Goal: Find specific page/section: Find specific page/section

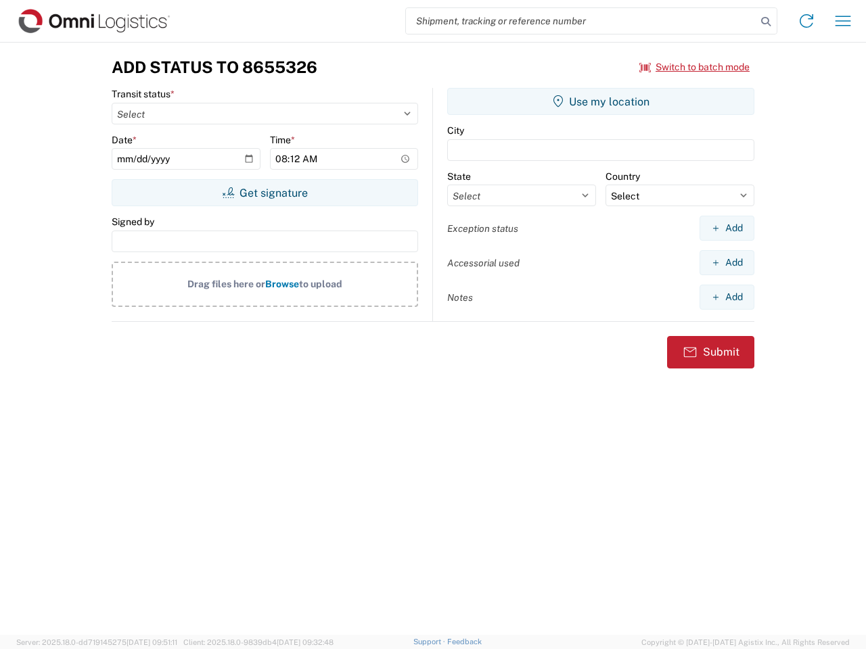
click at [581, 21] on input "search" at bounding box center [581, 21] width 350 height 26
click at [766, 22] on icon at bounding box center [765, 21] width 19 height 19
click at [806, 21] on icon at bounding box center [806, 21] width 22 height 22
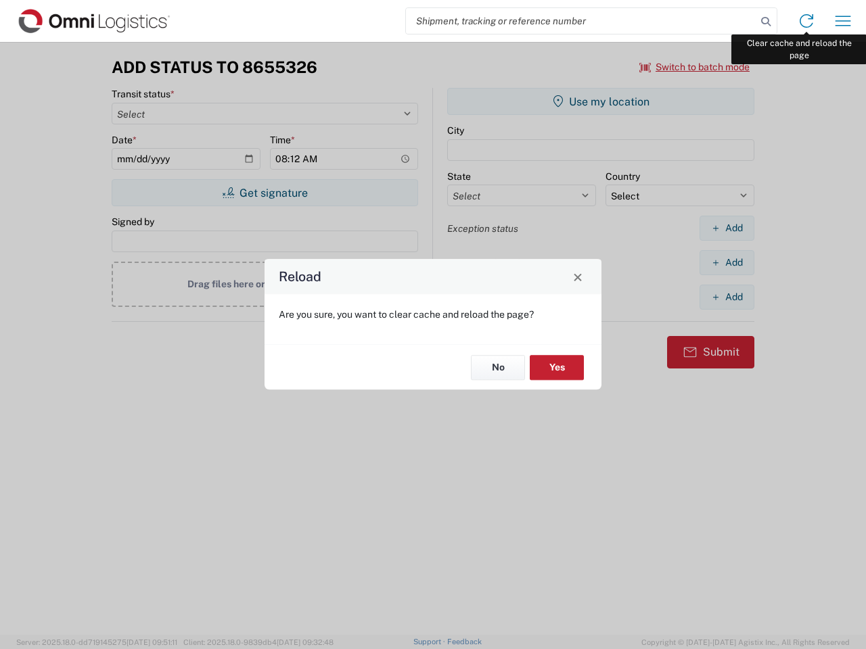
click at [843, 21] on div "Reload Are you sure, you want to clear cache and reload the page? No Yes" at bounding box center [433, 324] width 866 height 649
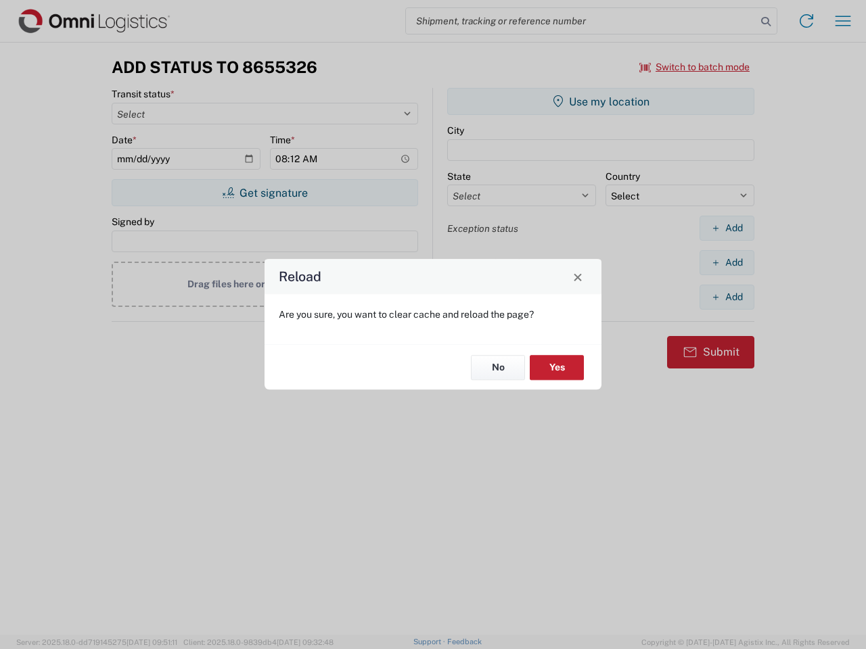
click at [695, 67] on div "Reload Are you sure, you want to clear cache and reload the page? No Yes" at bounding box center [433, 324] width 866 height 649
click at [264, 193] on div "Reload Are you sure, you want to clear cache and reload the page? No Yes" at bounding box center [433, 324] width 866 height 649
click at [601, 101] on div "Reload Are you sure, you want to clear cache and reload the page? No Yes" at bounding box center [433, 324] width 866 height 649
click at [726, 228] on div "Reload Are you sure, you want to clear cache and reload the page? No Yes" at bounding box center [433, 324] width 866 height 649
click at [726, 262] on div "Reload Are you sure, you want to clear cache and reload the page? No Yes" at bounding box center [433, 324] width 866 height 649
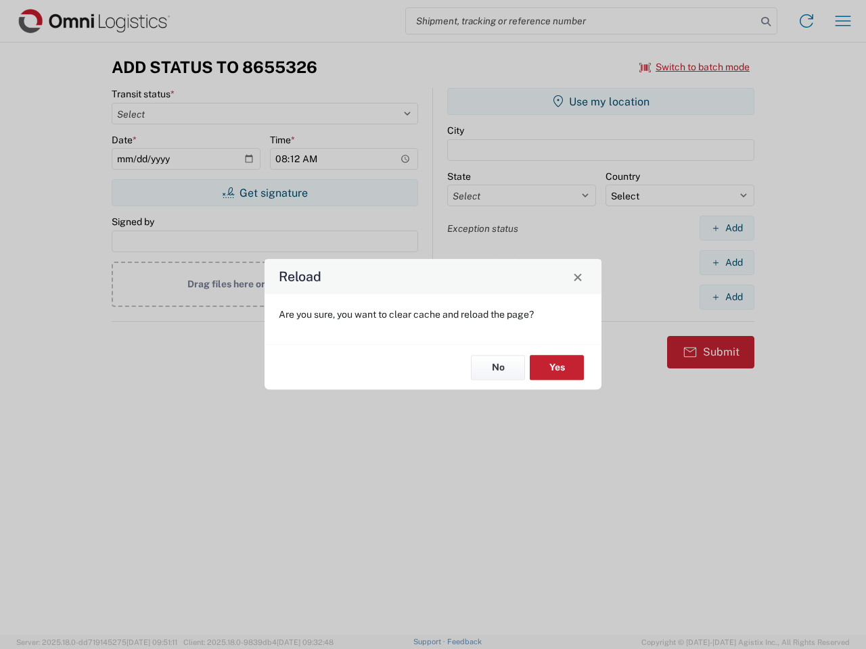
click at [726, 297] on div "Reload Are you sure, you want to clear cache and reload the page? No Yes" at bounding box center [433, 324] width 866 height 649
